Goal: Information Seeking & Learning: Learn about a topic

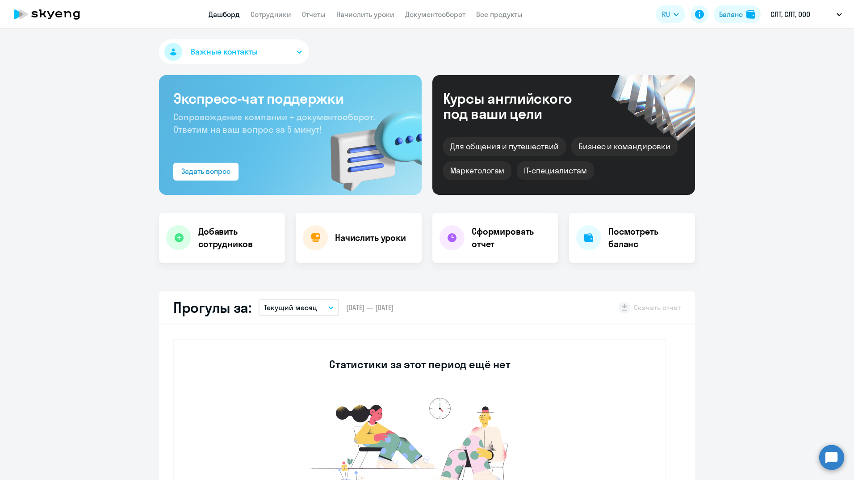
select select "30"
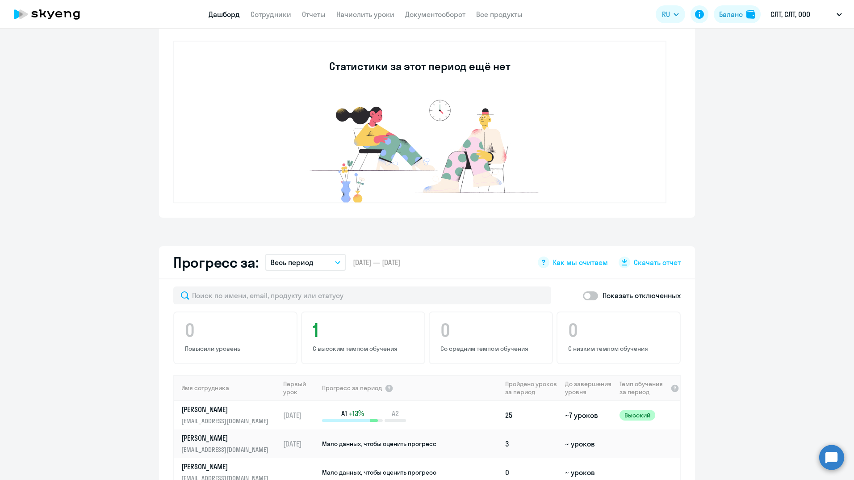
scroll to position [536, 0]
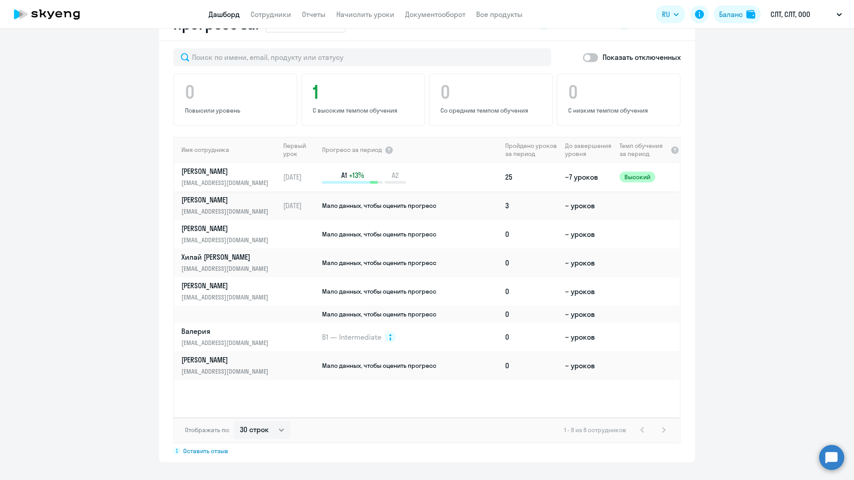
click at [209, 170] on p "[PERSON_NAME]" at bounding box center [227, 171] width 92 height 10
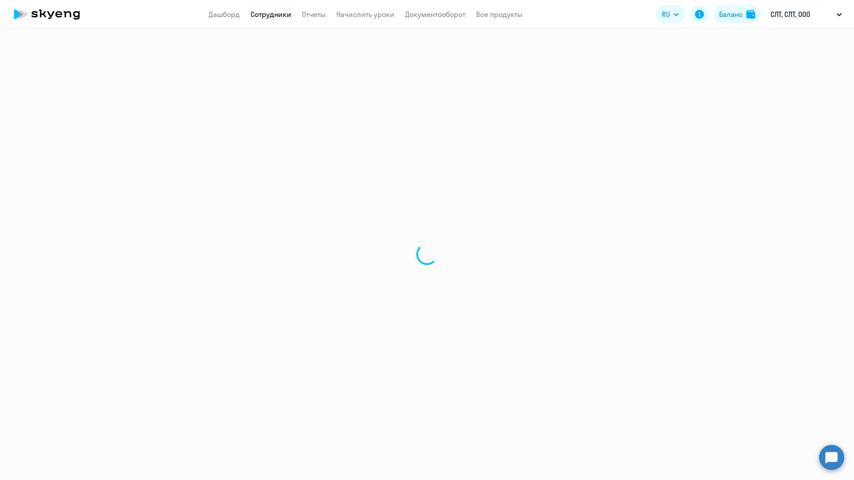
select select "english"
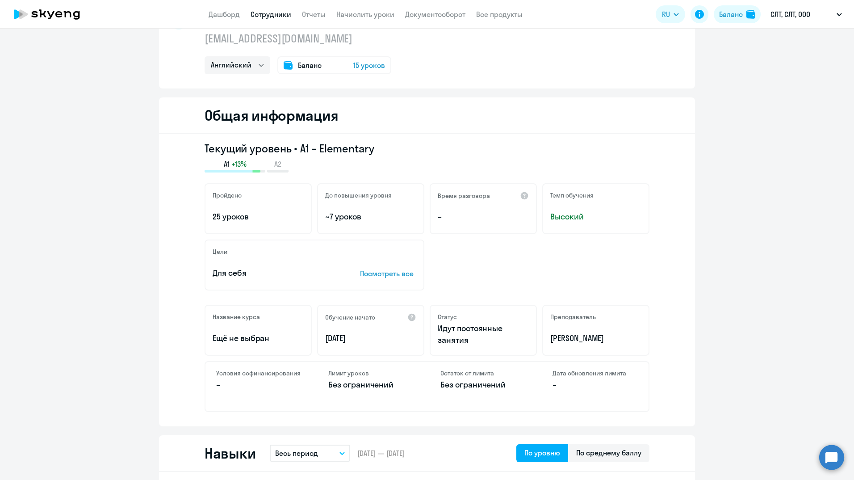
scroll to position [59, 0]
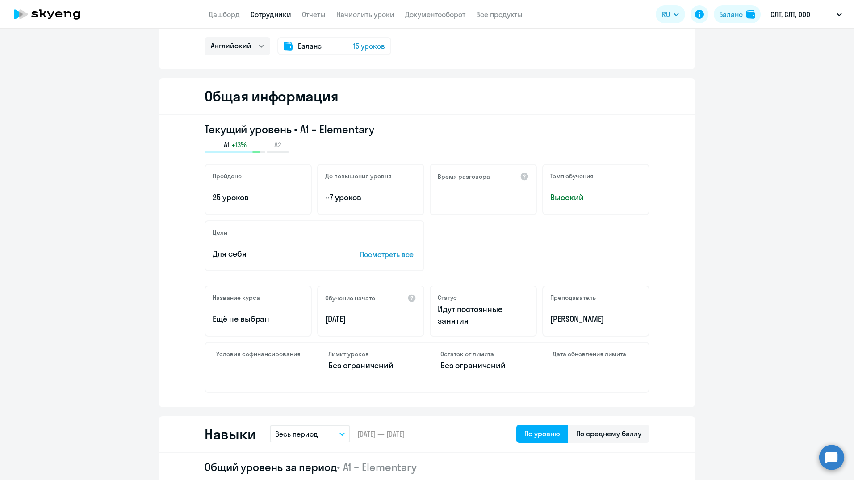
click at [378, 255] on p "Посмотреть все" at bounding box center [388, 254] width 56 height 11
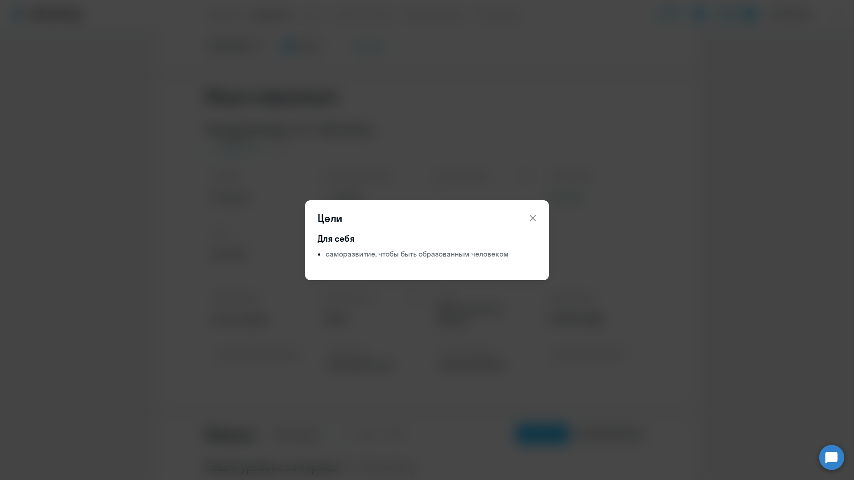
click at [533, 216] on icon at bounding box center [533, 218] width 11 height 11
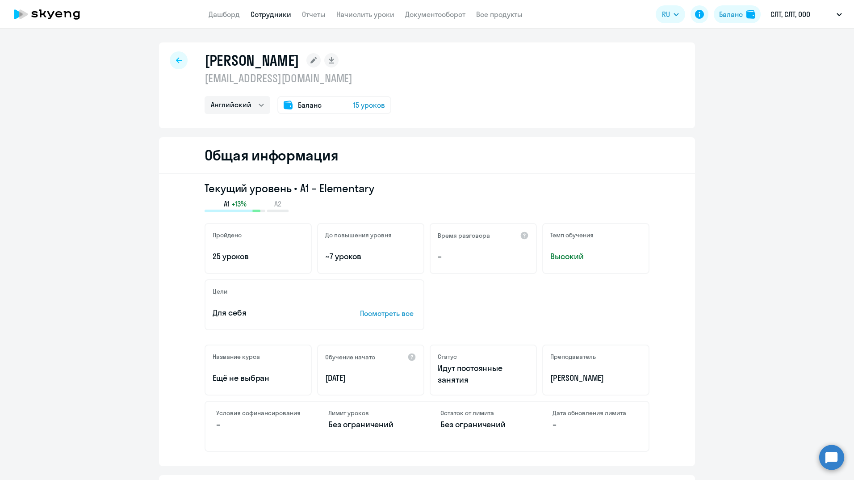
scroll to position [0, 0]
click at [373, 108] on span "15 уроков" at bounding box center [369, 105] width 32 height 11
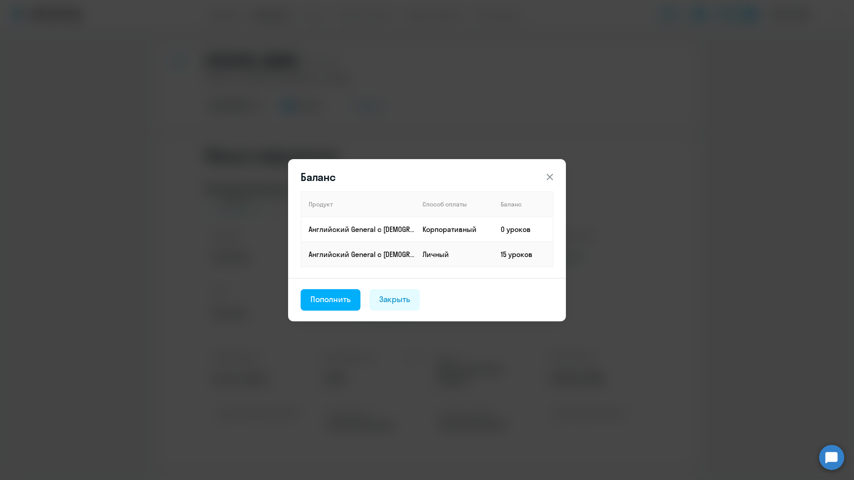
click at [552, 177] on icon at bounding box center [550, 177] width 11 height 11
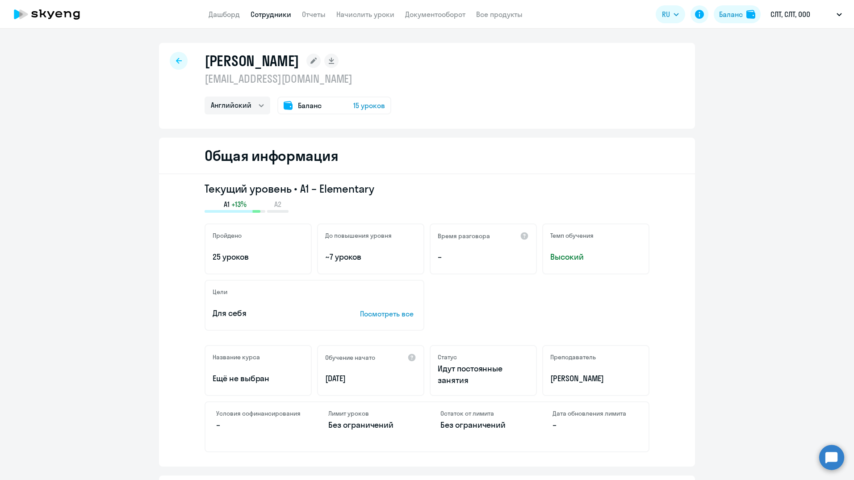
click at [368, 106] on span "15 уроков" at bounding box center [369, 105] width 32 height 11
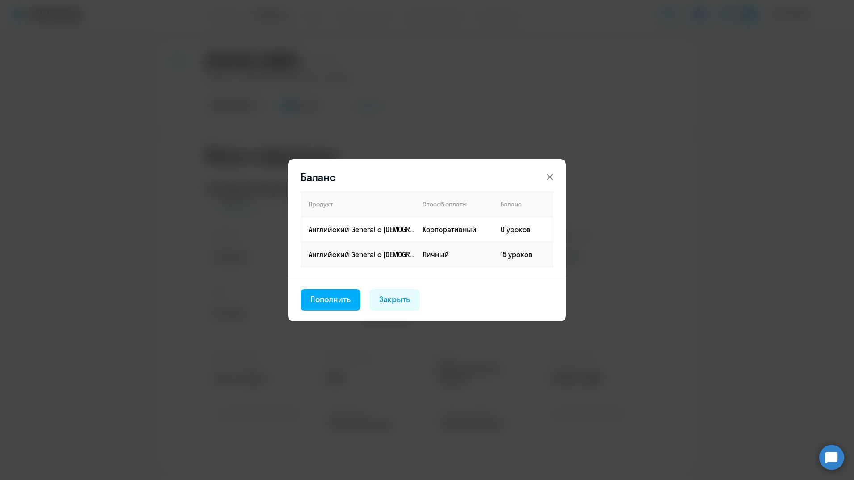
click at [550, 177] on icon at bounding box center [550, 176] width 6 height 6
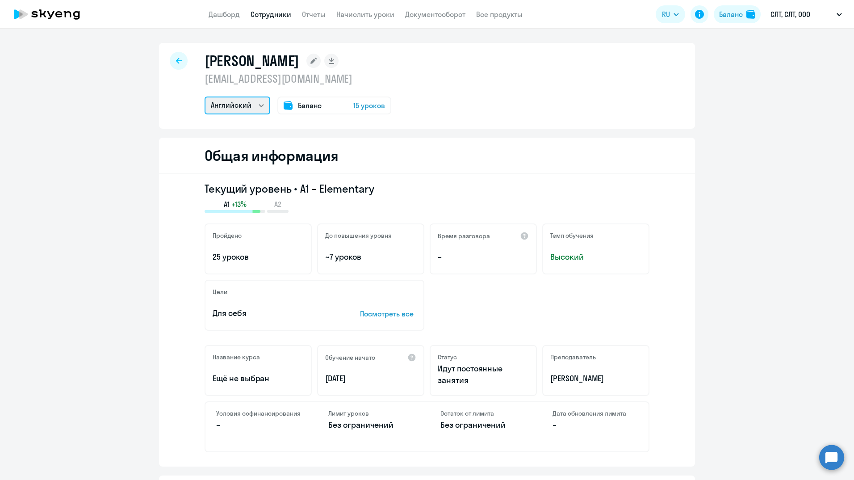
click at [260, 104] on select "Английский" at bounding box center [238, 105] width 66 height 18
click at [440, 105] on div "[PERSON_NAME] [EMAIL_ADDRESS][DOMAIN_NAME] Английский Баланс 15 уроков" at bounding box center [427, 86] width 536 height 86
click at [172, 60] on div at bounding box center [179, 61] width 18 height 18
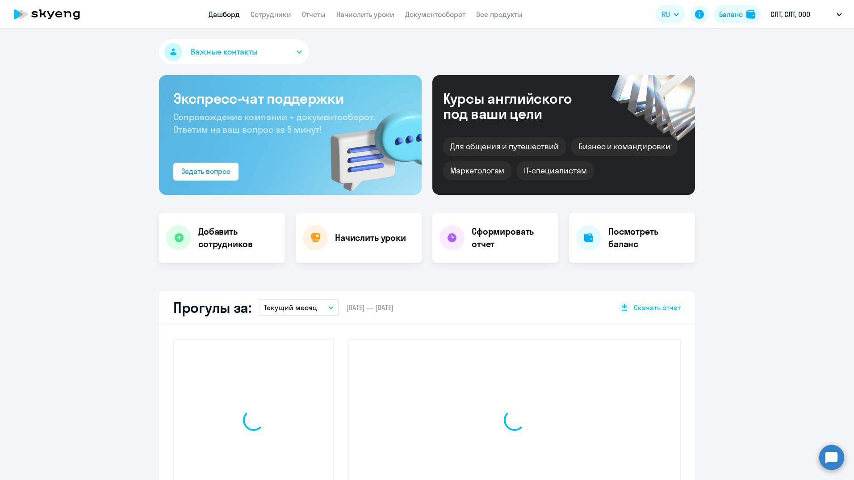
select select "30"
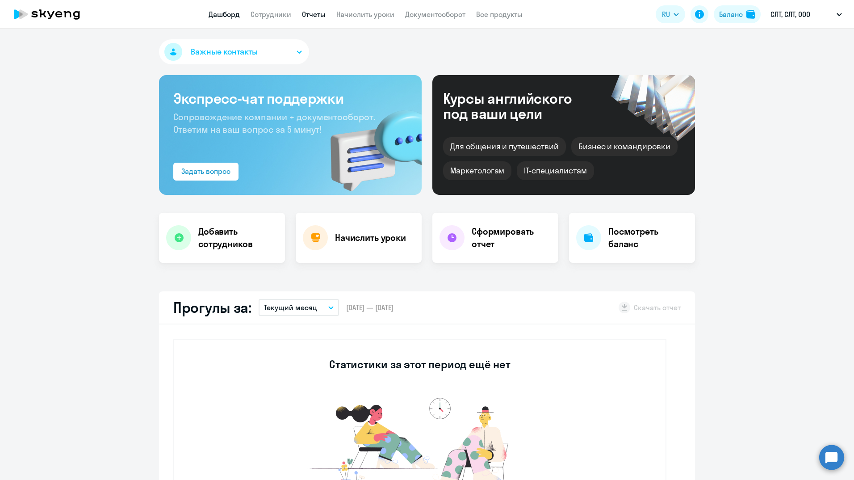
click at [316, 14] on link "Отчеты" at bounding box center [314, 14] width 24 height 9
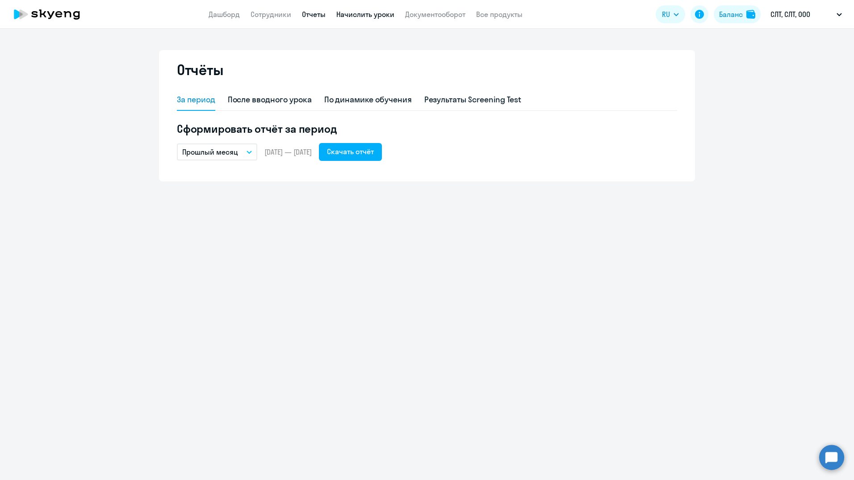
click at [374, 14] on link "Начислить уроки" at bounding box center [365, 14] width 58 height 9
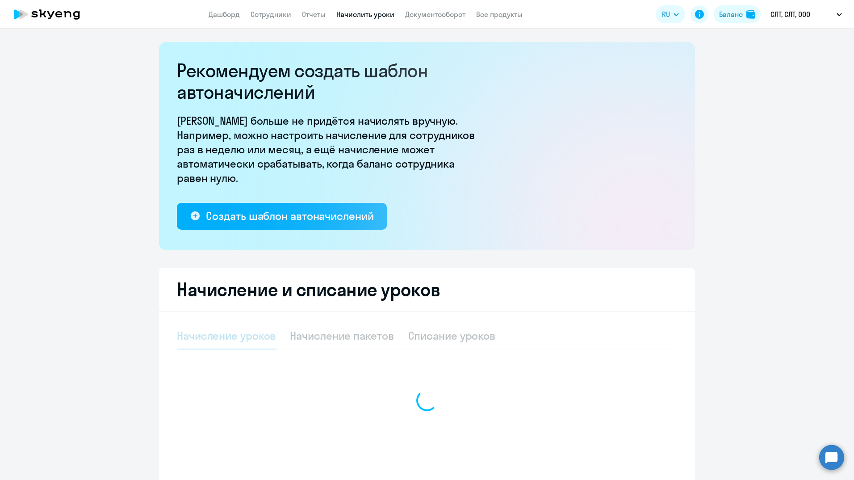
select select "10"
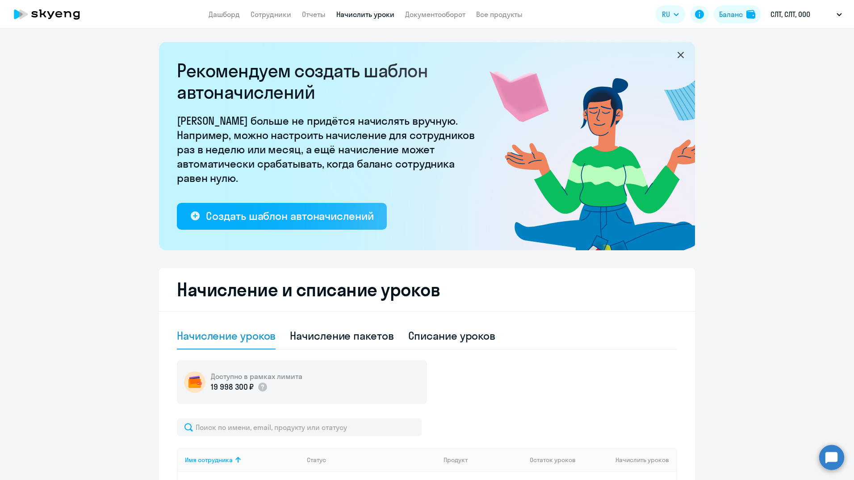
click at [679, 55] on icon at bounding box center [680, 55] width 11 height 11
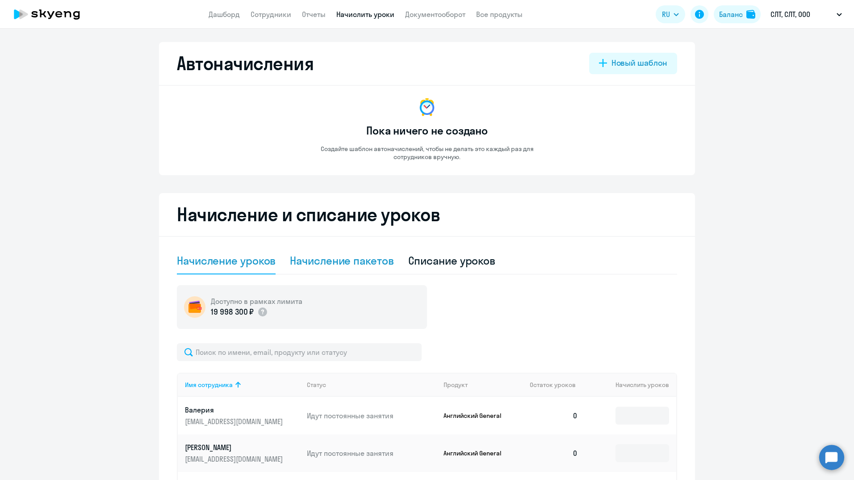
click at [318, 253] on div "Начисление пакетов" at bounding box center [342, 261] width 104 height 27
select select "10"
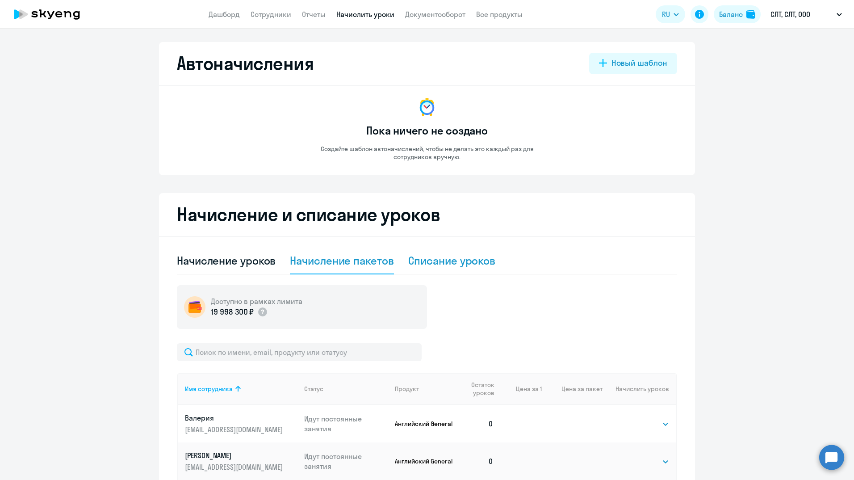
click at [416, 262] on div "Списание уроков" at bounding box center [452, 260] width 88 height 14
select select "10"
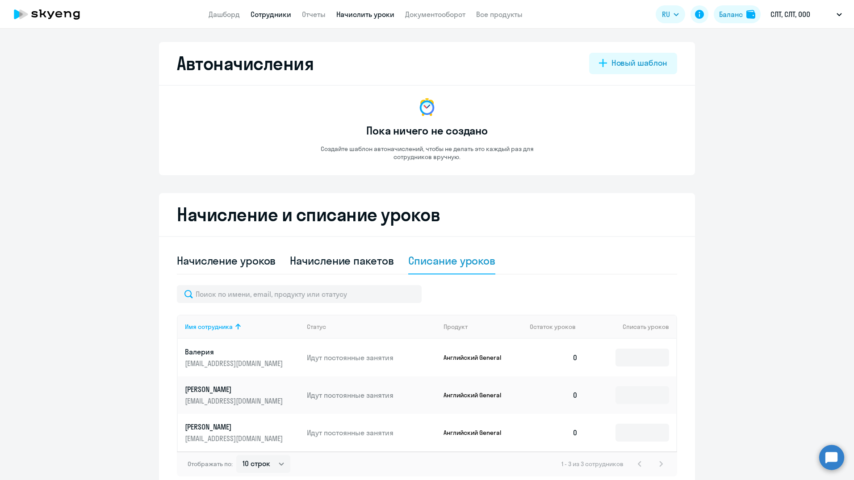
click at [277, 17] on link "Сотрудники" at bounding box center [271, 14] width 41 height 9
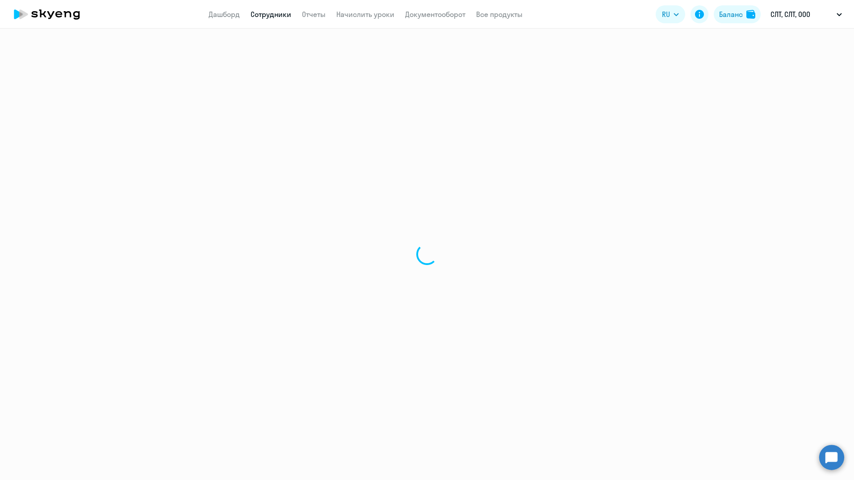
select select "30"
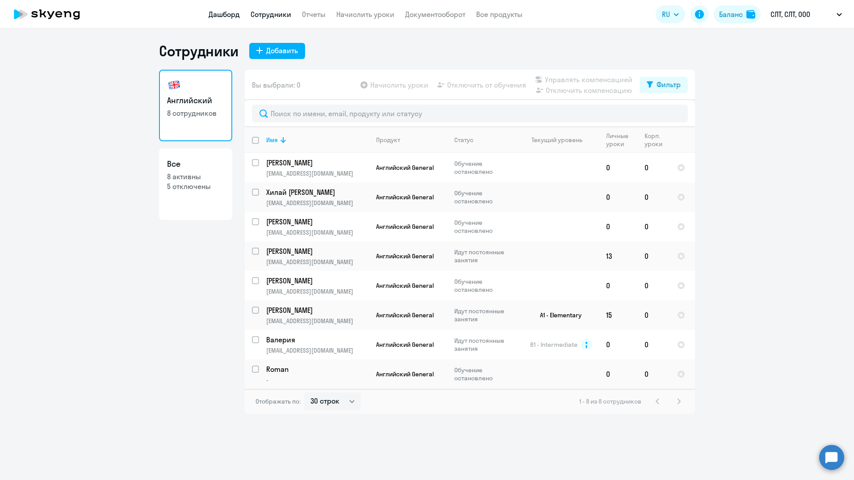
click at [214, 17] on link "Дашборд" at bounding box center [224, 14] width 31 height 9
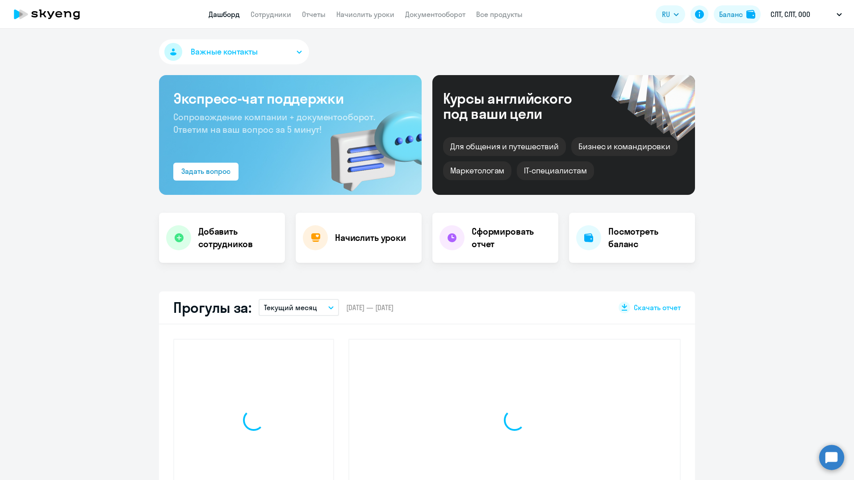
select select "30"
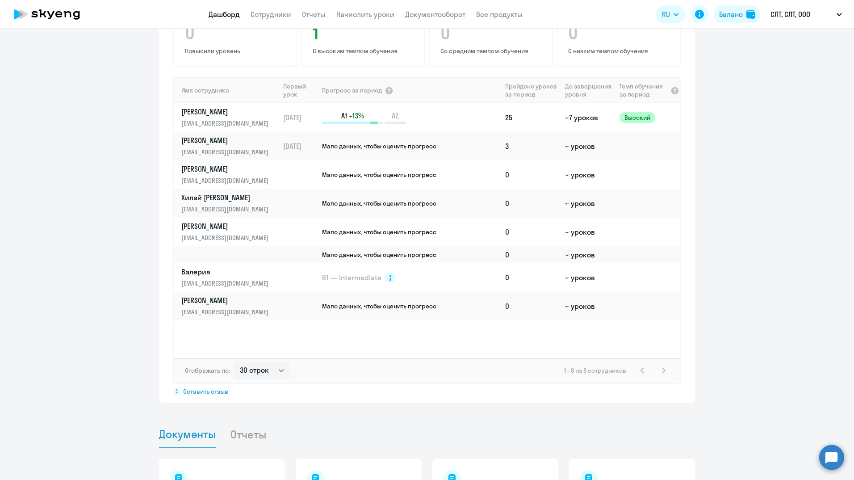
scroll to position [536, 0]
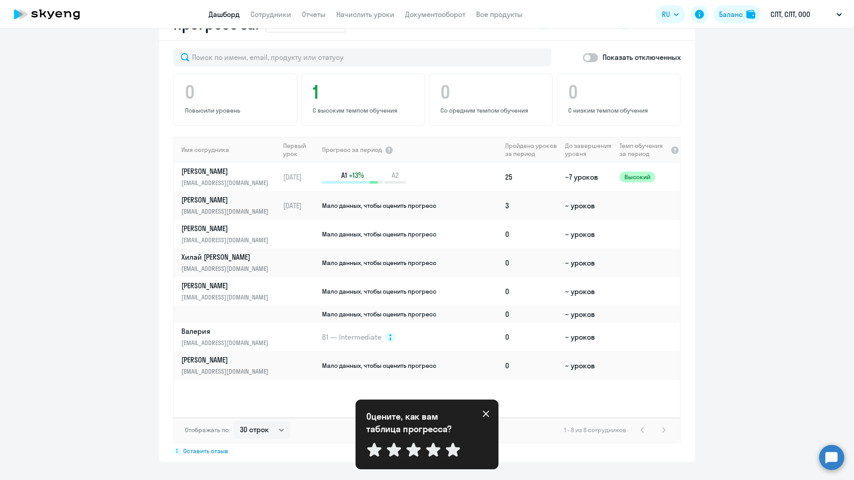
click at [486, 410] on icon at bounding box center [485, 413] width 7 height 7
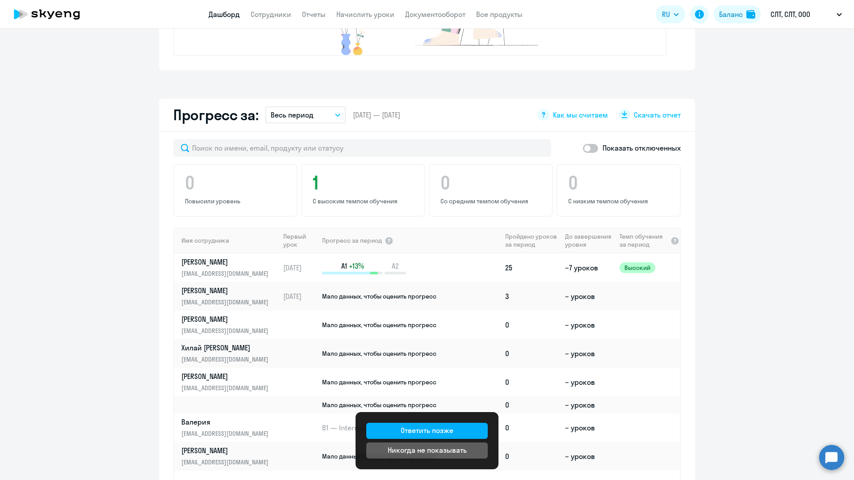
scroll to position [417, 0]
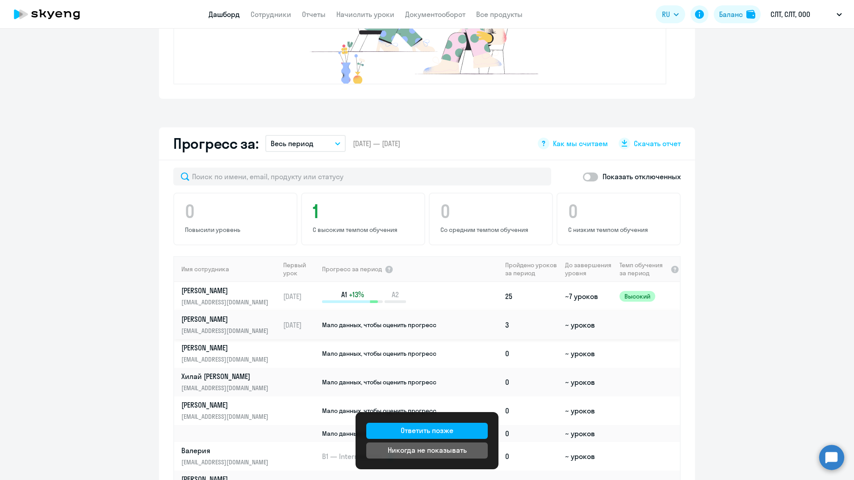
click at [198, 315] on p "[PERSON_NAME]" at bounding box center [227, 319] width 92 height 10
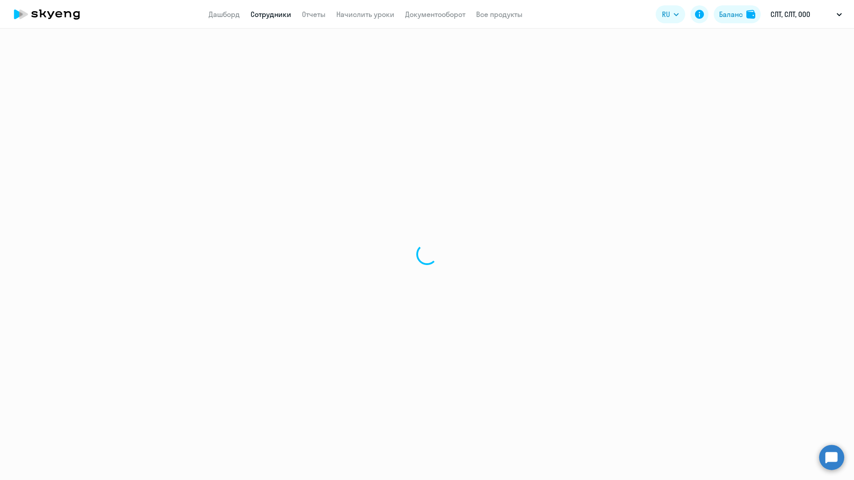
select select "english"
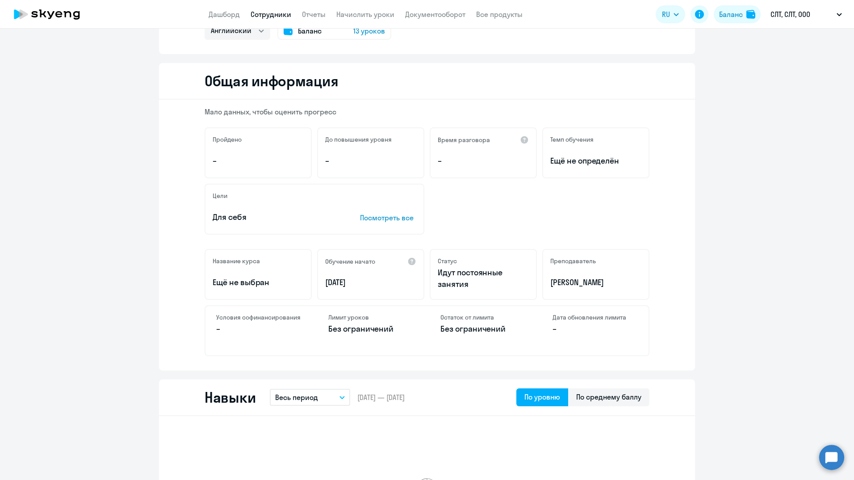
scroll to position [25, 0]
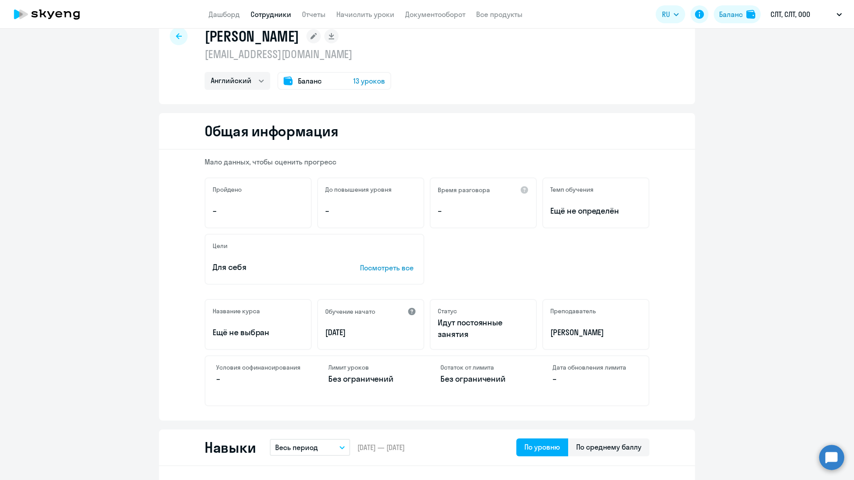
click at [408, 312] on div at bounding box center [411, 311] width 9 height 9
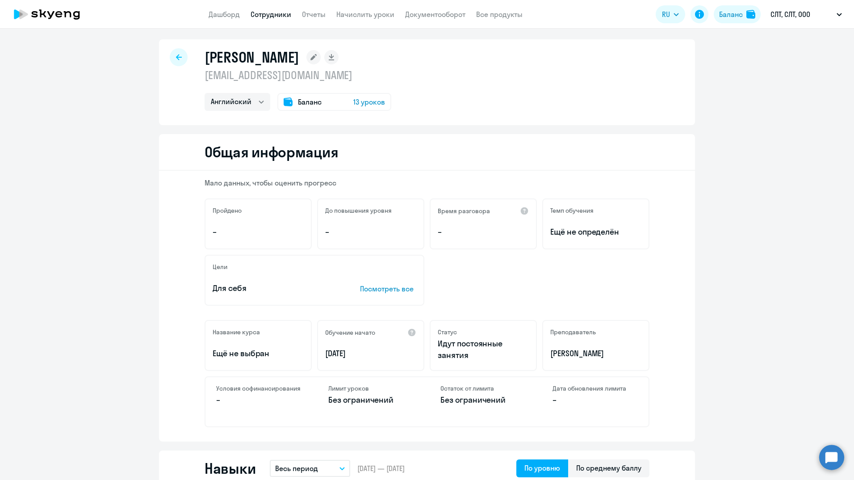
scroll to position [0, 0]
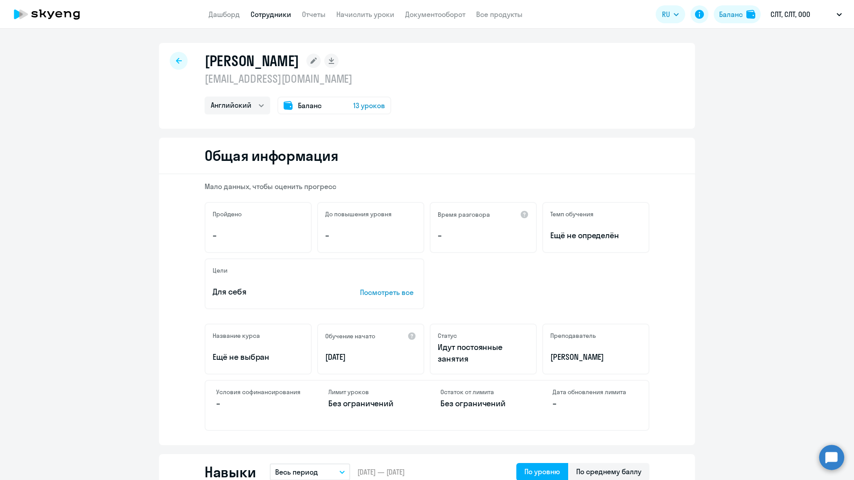
click at [176, 61] on icon at bounding box center [179, 61] width 6 height 6
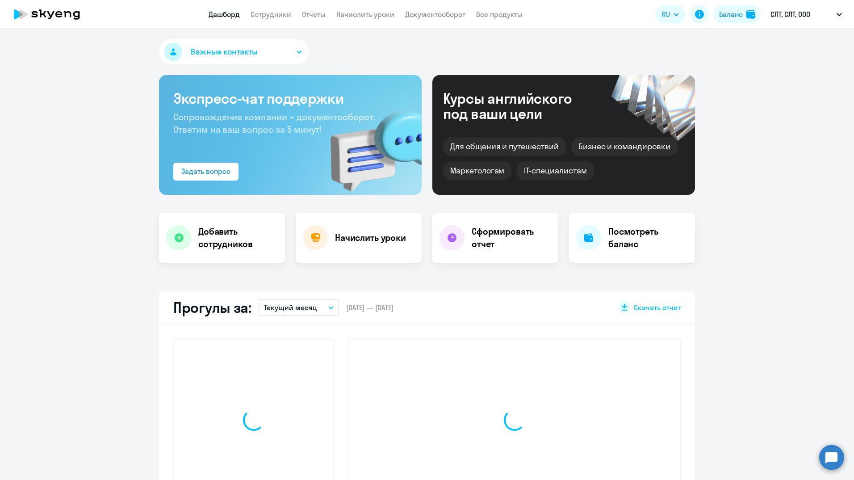
select select "30"
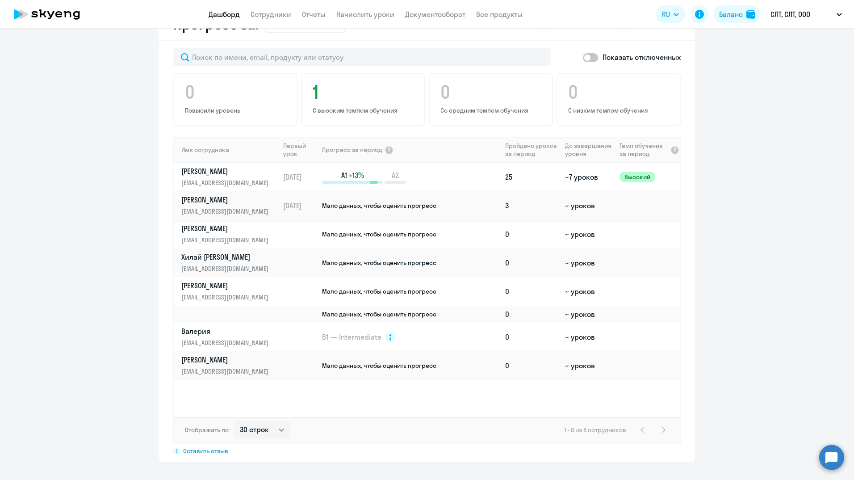
scroll to position [596, 0]
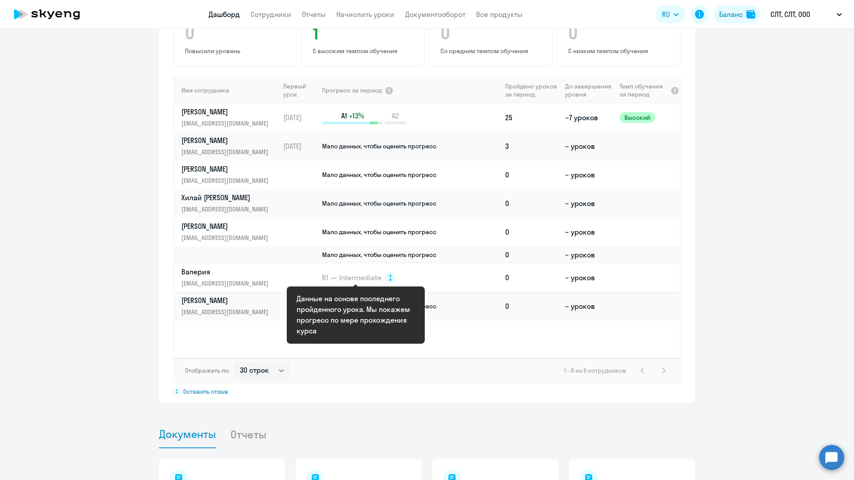
click at [357, 279] on span "B1 — Intermediate" at bounding box center [351, 278] width 59 height 10
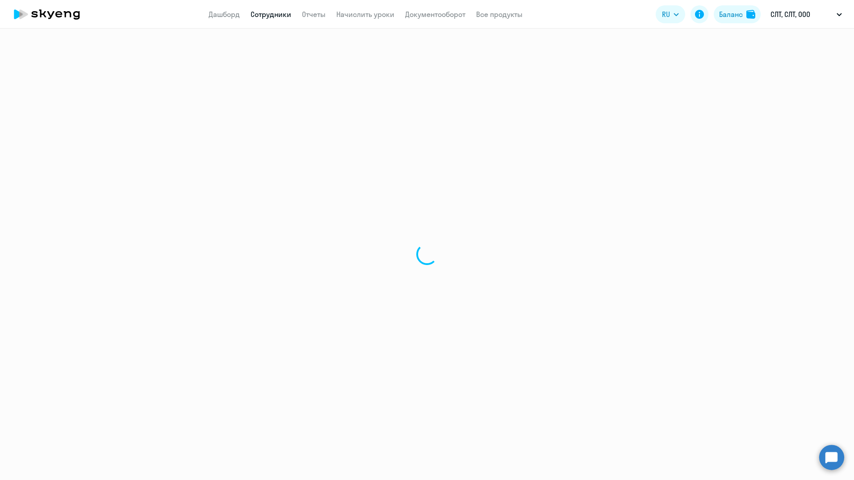
select select "english"
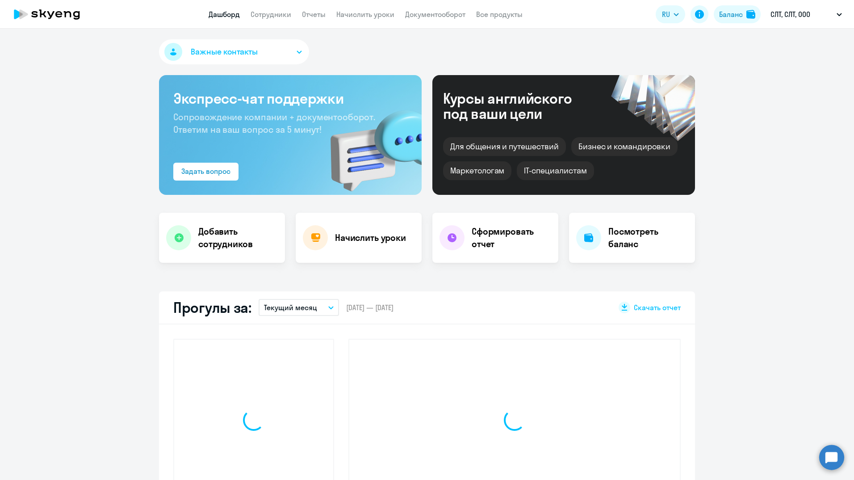
select select "30"
